Goal: Task Accomplishment & Management: Use online tool/utility

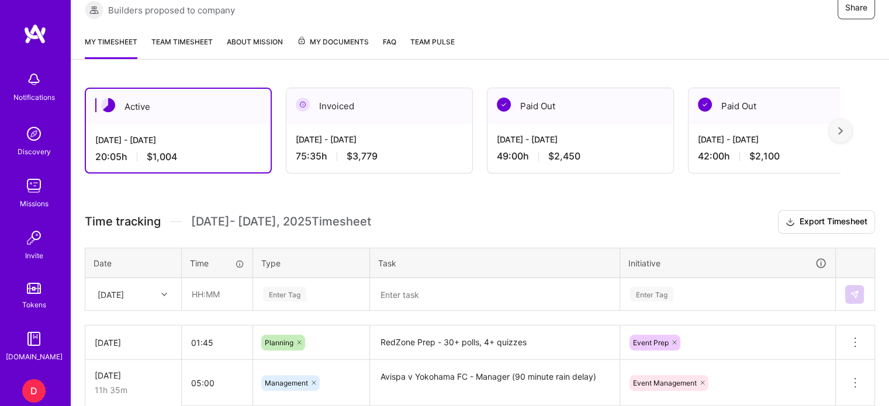
scroll to position [187, 0]
click at [197, 287] on input "text" at bounding box center [217, 293] width 70 height 31
type input "04:00"
click at [283, 289] on div "Enter Tag" at bounding box center [311, 294] width 115 height 30
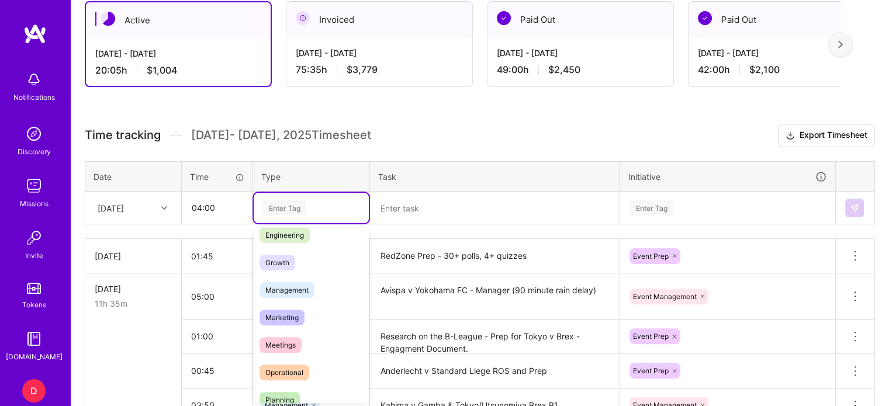
scroll to position [96, 0]
click at [284, 285] on span "Management" at bounding box center [286, 288] width 55 height 16
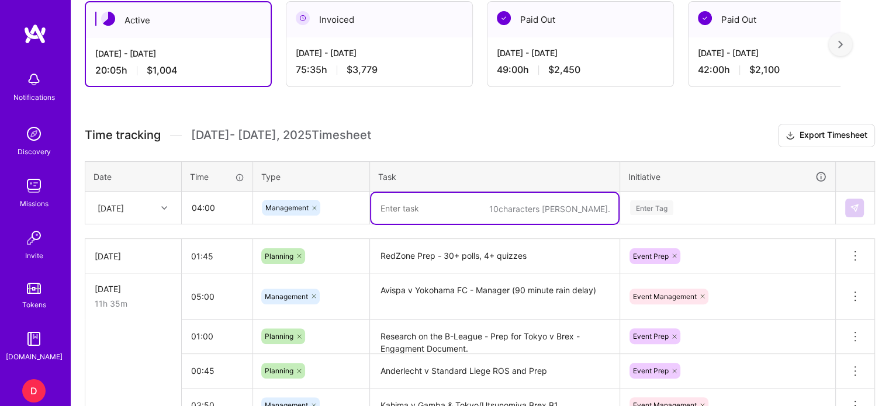
click at [423, 196] on textarea at bounding box center [494, 208] width 247 height 31
type textarea "Anderlecht v Standard Liege - Management"
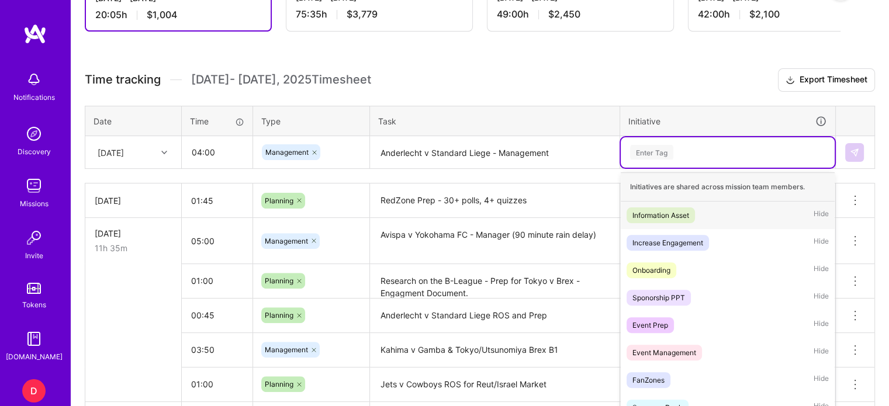
click at [652, 168] on div "option Information Asset focused, 1 of 35. 35 results available. Use Up and Dow…" at bounding box center [728, 152] width 214 height 30
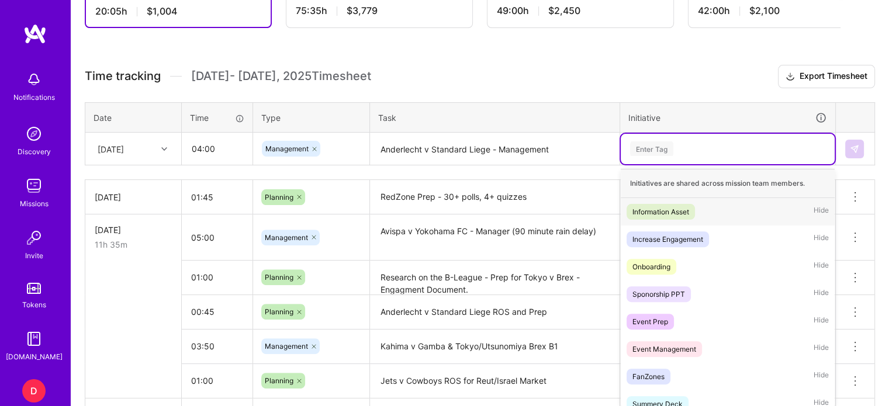
scroll to position [337, 0]
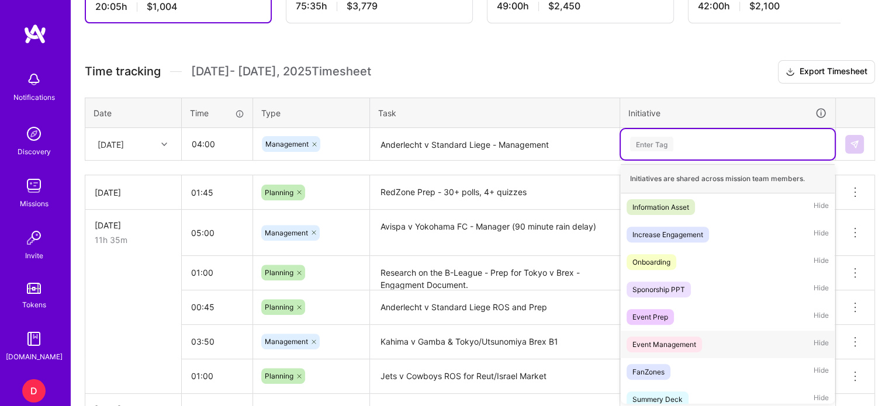
click at [660, 343] on div "Event Management" at bounding box center [664, 344] width 64 height 12
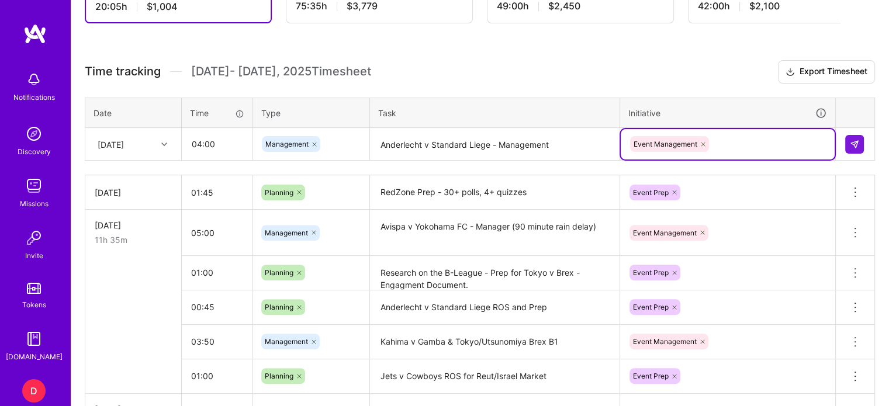
click at [860, 130] on td at bounding box center [855, 144] width 39 height 33
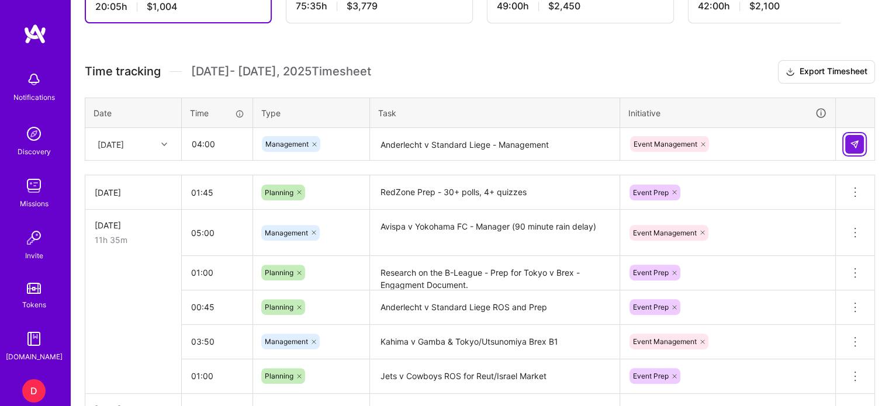
click at [858, 137] on button at bounding box center [854, 144] width 19 height 19
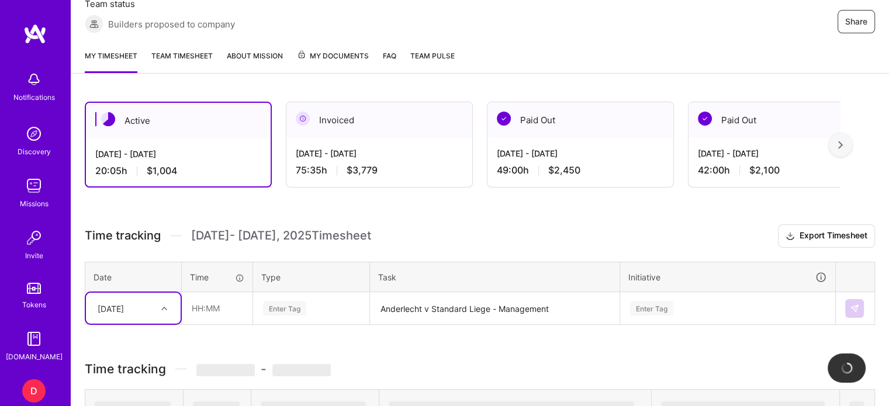
scroll to position [168, 0]
